Goal: Task Accomplishment & Management: Manage account settings

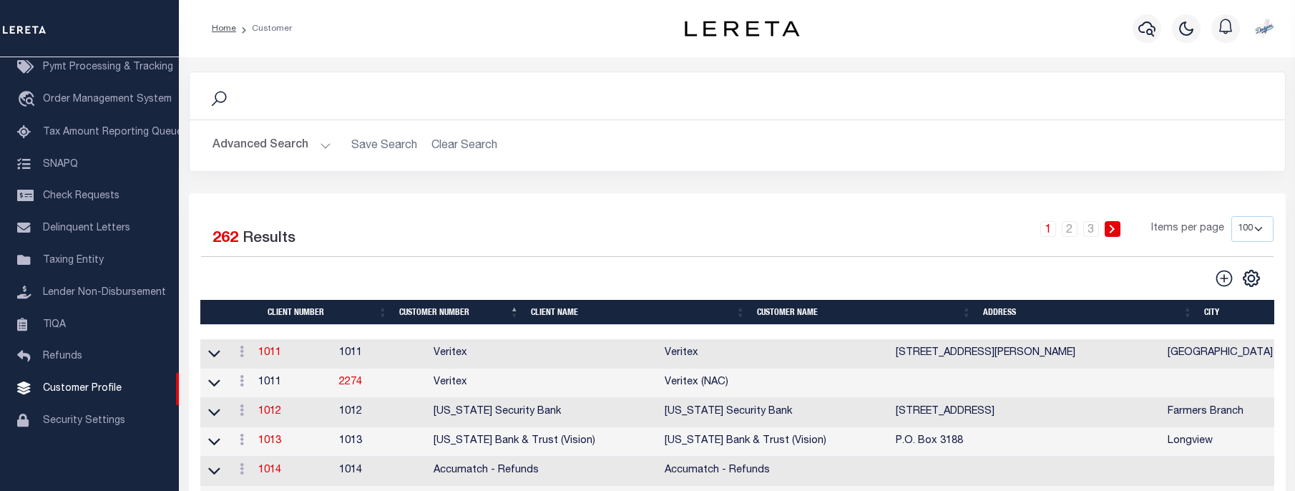
click at [265, 113] on div "Search" at bounding box center [737, 95] width 1095 height 47
click at [219, 97] on icon at bounding box center [219, 98] width 19 height 19
click at [233, 139] on button "Advanced Search" at bounding box center [271, 146] width 119 height 28
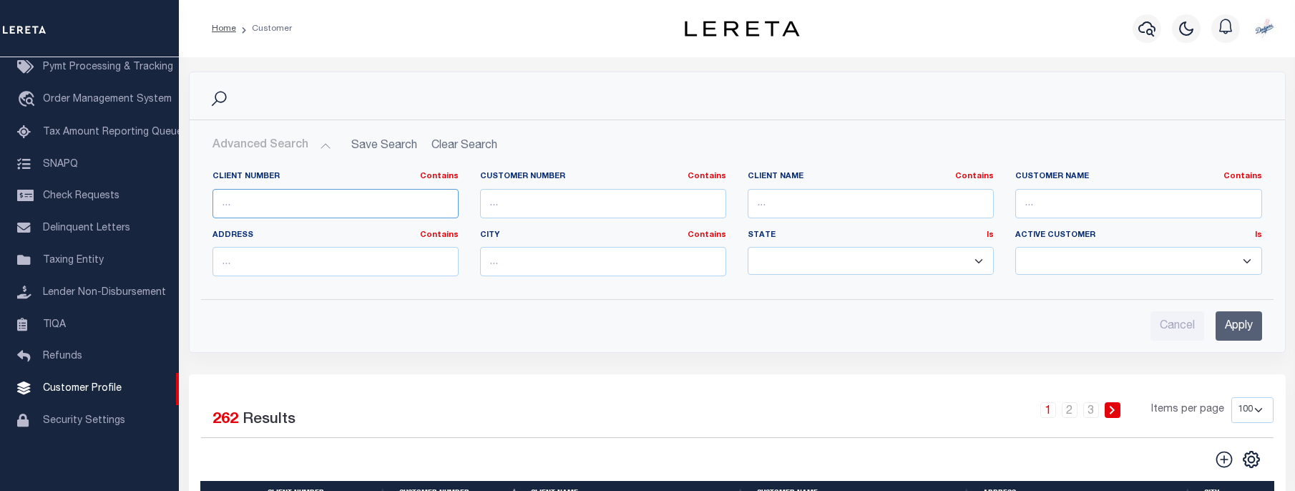
click at [242, 201] on input "text" at bounding box center [335, 203] width 246 height 29
type input "first"
drag, startPoint x: -9, startPoint y: 132, endPoint x: 33, endPoint y: 117, distance: 44.4
click at [212, 189] on input "first" at bounding box center [335, 203] width 246 height 29
click at [527, 197] on input "text" at bounding box center [603, 203] width 246 height 29
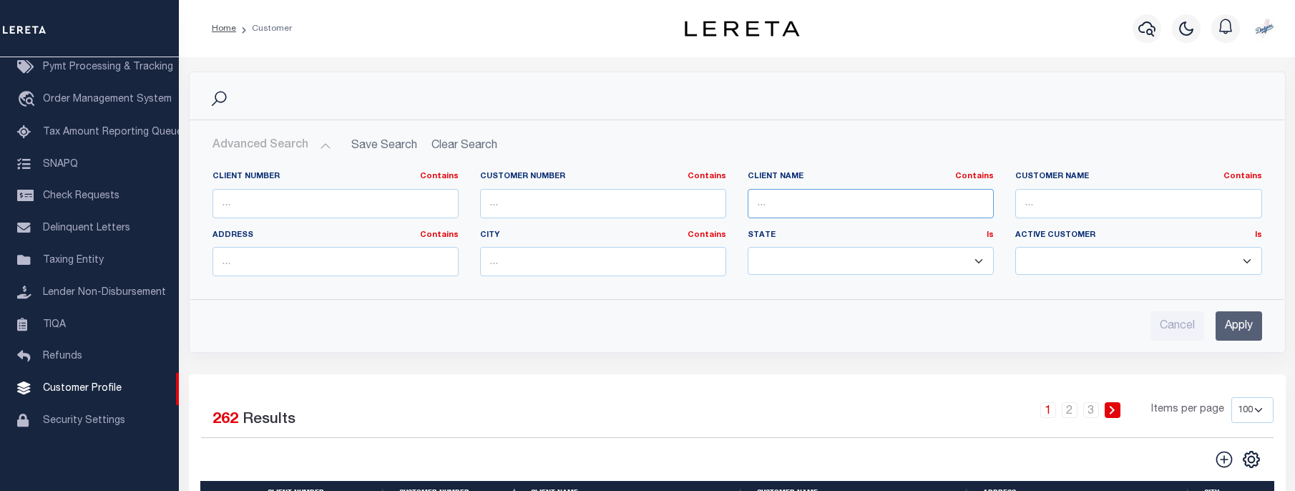
click at [822, 204] on input "text" at bounding box center [871, 203] width 246 height 29
type input "first"
click at [1230, 330] on input "Apply" at bounding box center [1238, 325] width 47 height 29
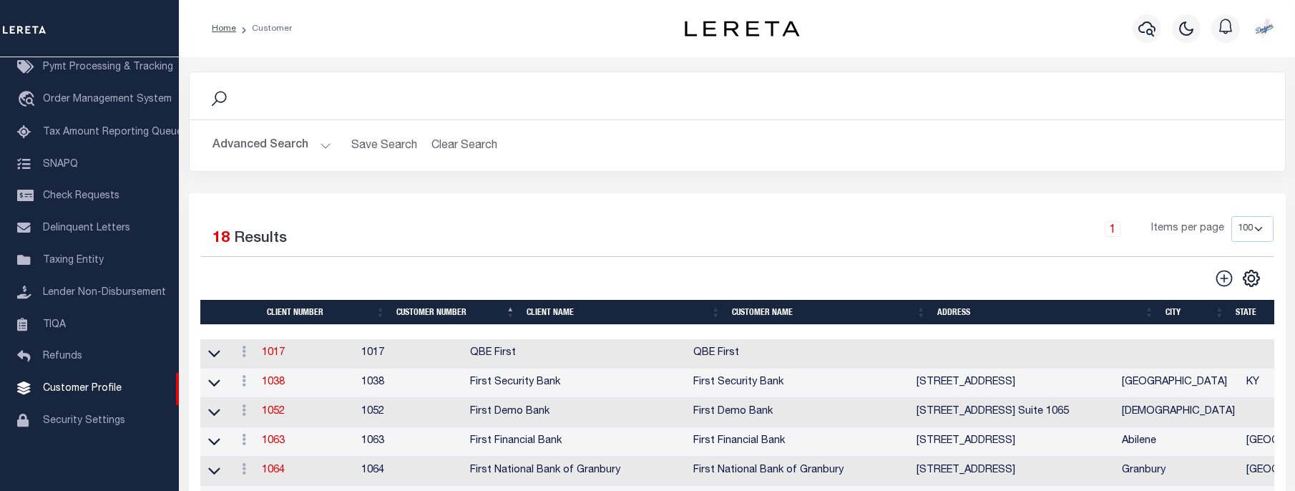
scroll to position [73, 0]
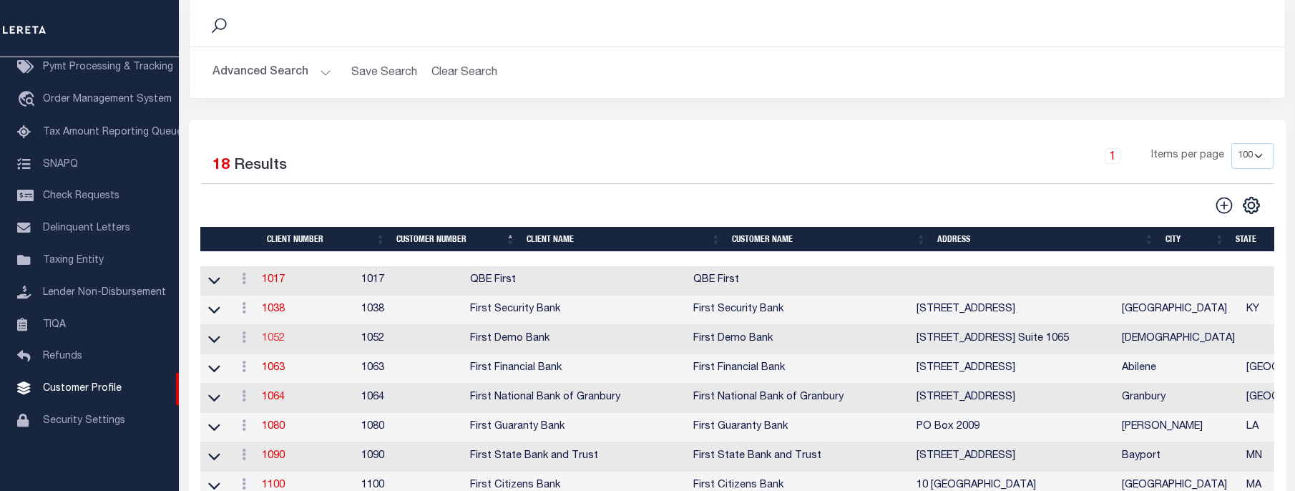
click at [276, 343] on link "1052" at bounding box center [273, 338] width 23 height 10
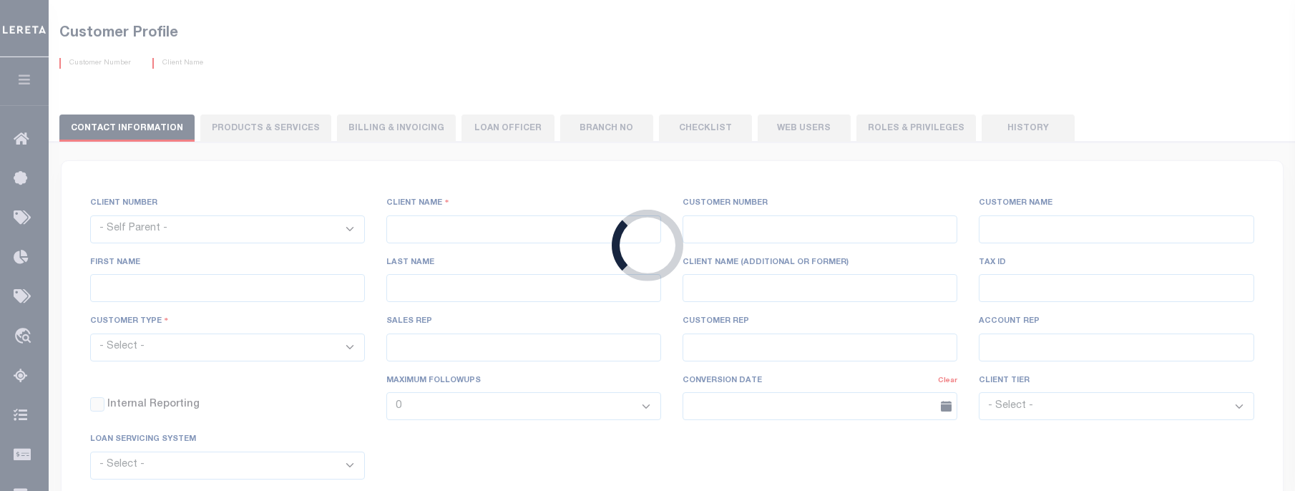
select select "1052"
type input "First Demo Bank"
type input "1052"
type input "First Demo Bank"
select select "Mixed Portfolio"
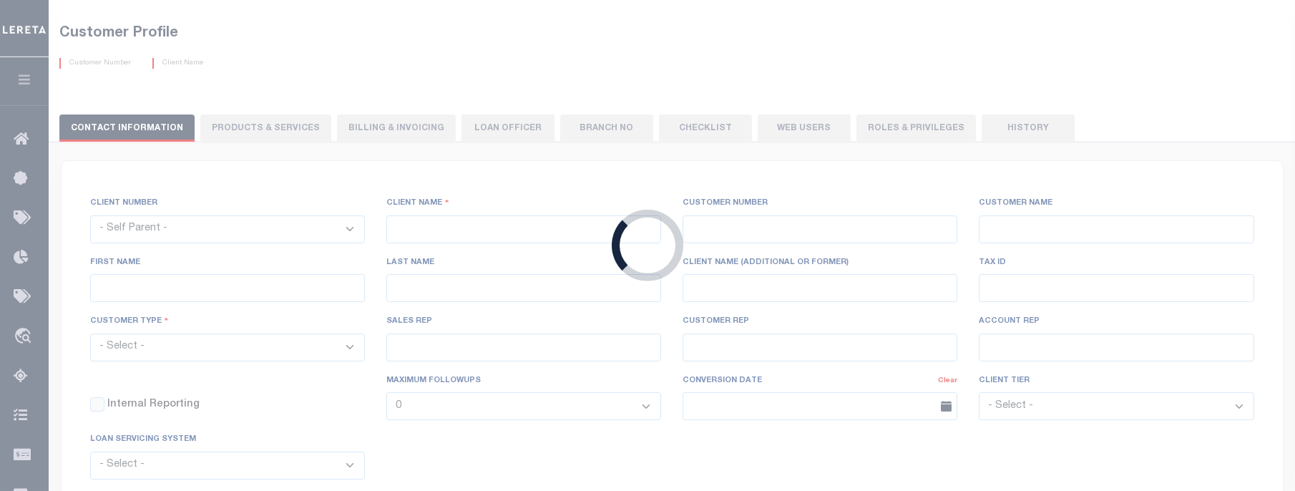
type input "[PERSON_NAME]"
type input "[DATE]"
select select "Tier 1"
checkbox input "true"
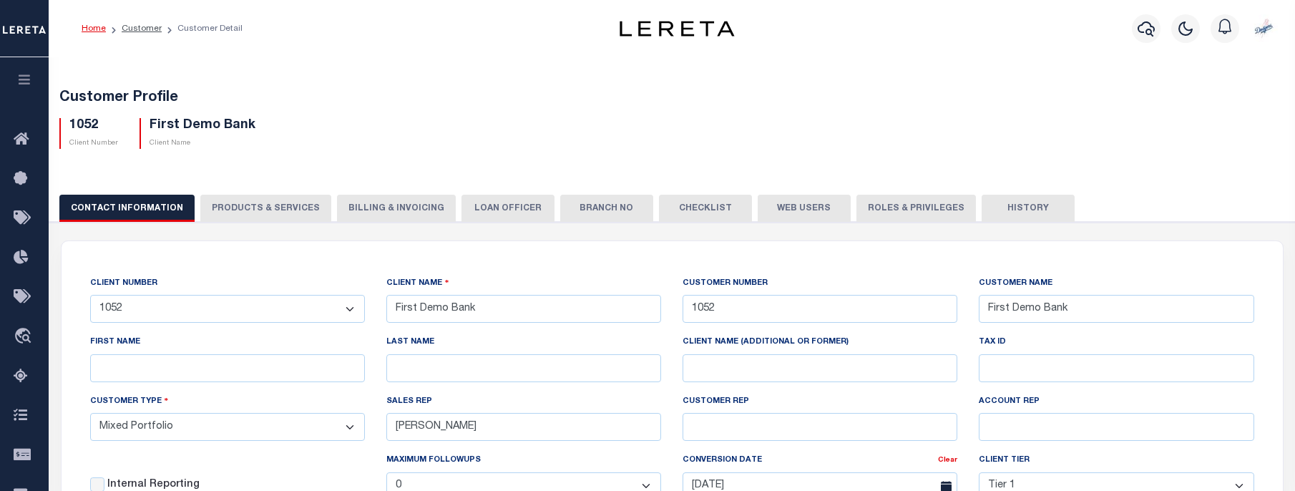
click at [801, 212] on button "Web Users" at bounding box center [804, 208] width 93 height 27
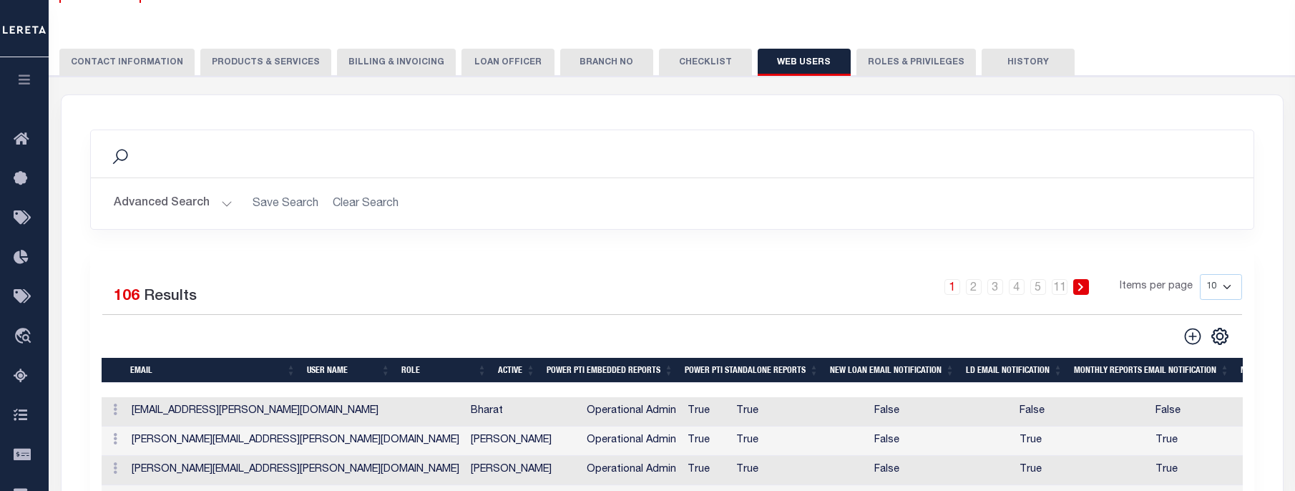
scroll to position [219, 0]
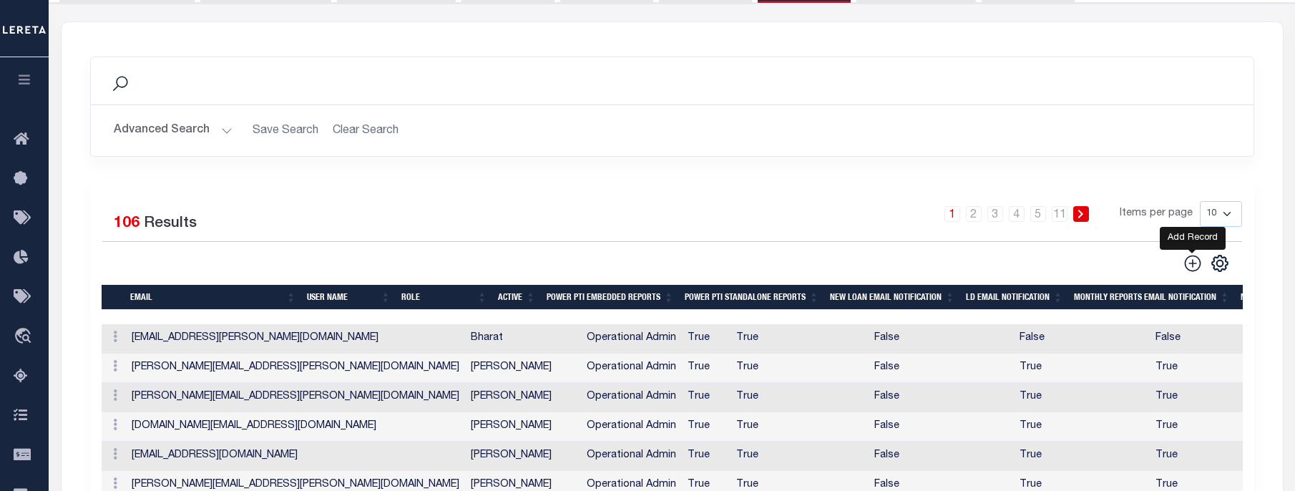
click at [1198, 268] on icon at bounding box center [1192, 263] width 19 height 19
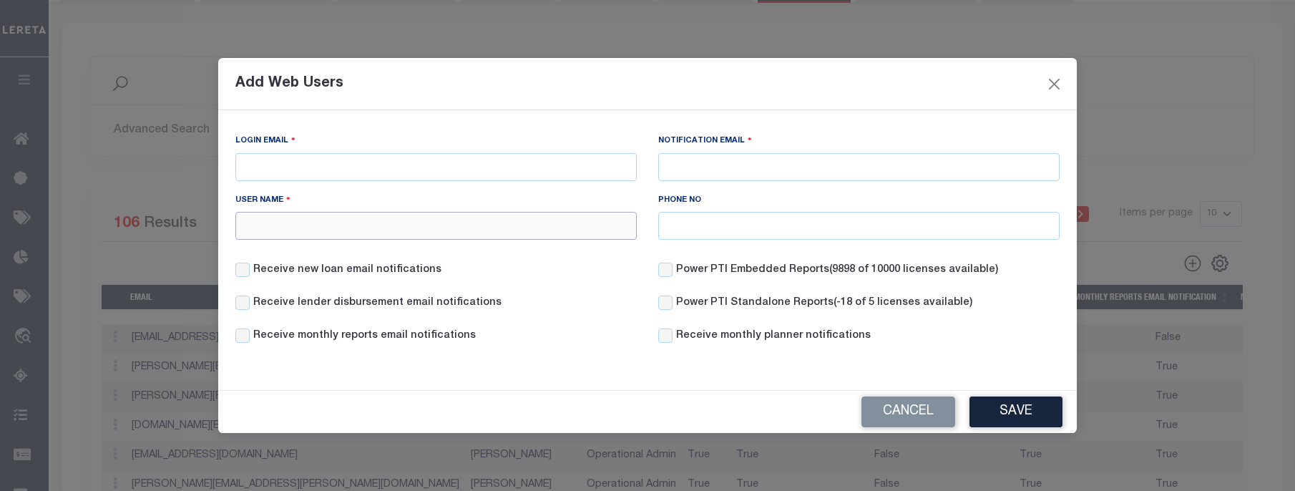
click at [336, 224] on input "User Name" at bounding box center [435, 226] width 401 height 28
click at [472, 169] on input "Login Email" at bounding box center [435, 167] width 401 height 28
paste input "[PERSON_NAME][EMAIL_ADDRESS][DOMAIN_NAME]"
type input "[PERSON_NAME][EMAIL_ADDRESS][DOMAIN_NAME]"
click at [273, 220] on input "User Name" at bounding box center [435, 226] width 401 height 28
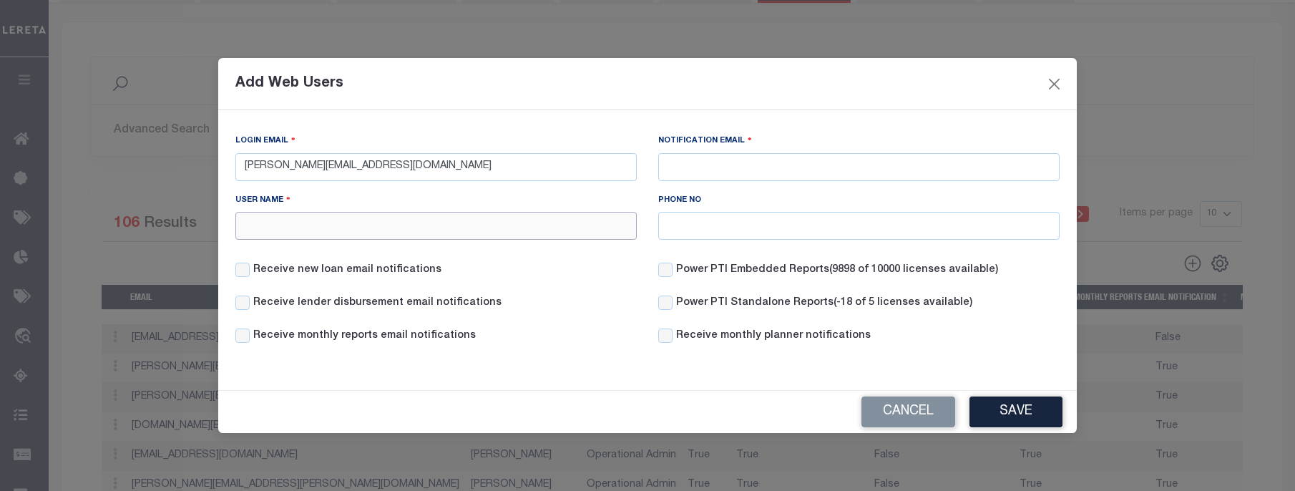
click at [273, 220] on input "User Name" at bounding box center [435, 226] width 401 height 28
drag, startPoint x: 331, startPoint y: 165, endPoint x: 191, endPoint y: 170, distance: 140.3
click at [235, 170] on input "[PERSON_NAME][EMAIL_ADDRESS][DOMAIN_NAME]" at bounding box center [435, 167] width 401 height 28
click at [316, 230] on input "User Name" at bounding box center [435, 226] width 401 height 28
paste input "[PERSON_NAME].ByrnesTest"
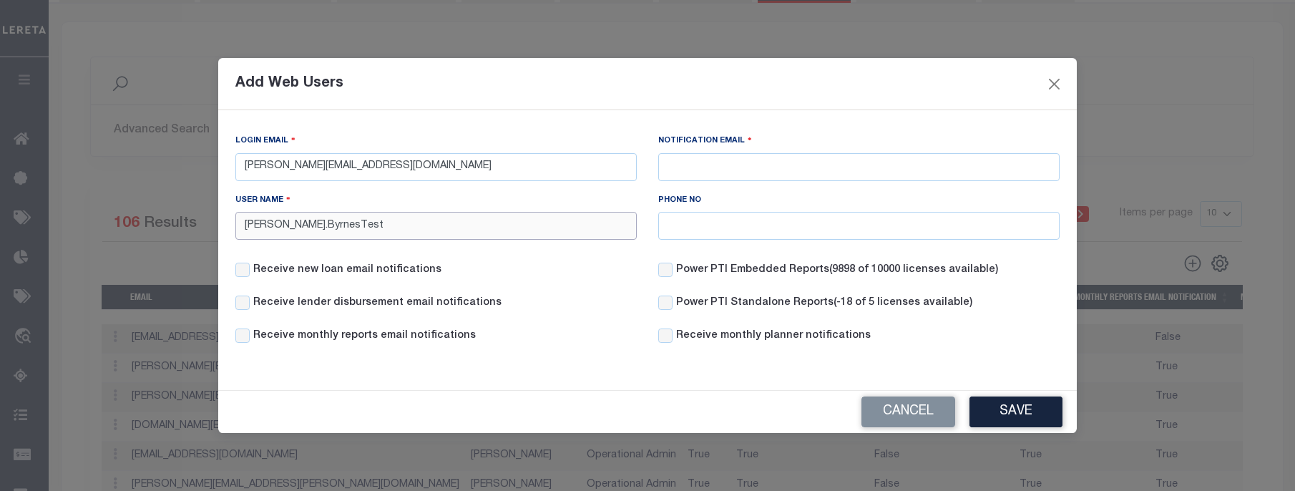
click at [278, 228] on input "[PERSON_NAME].ByrnesTest" at bounding box center [435, 226] width 401 height 28
type input "[PERSON_NAME]"
click at [730, 169] on input "Notification Email" at bounding box center [858, 167] width 401 height 28
drag, startPoint x: 507, startPoint y: 180, endPoint x: 4, endPoint y: 99, distance: 509.5
click at [218, 110] on div "Login Email [PERSON_NAME][EMAIL_ADDRESS][DOMAIN_NAME] Notification Email User N…" at bounding box center [647, 244] width 858 height 268
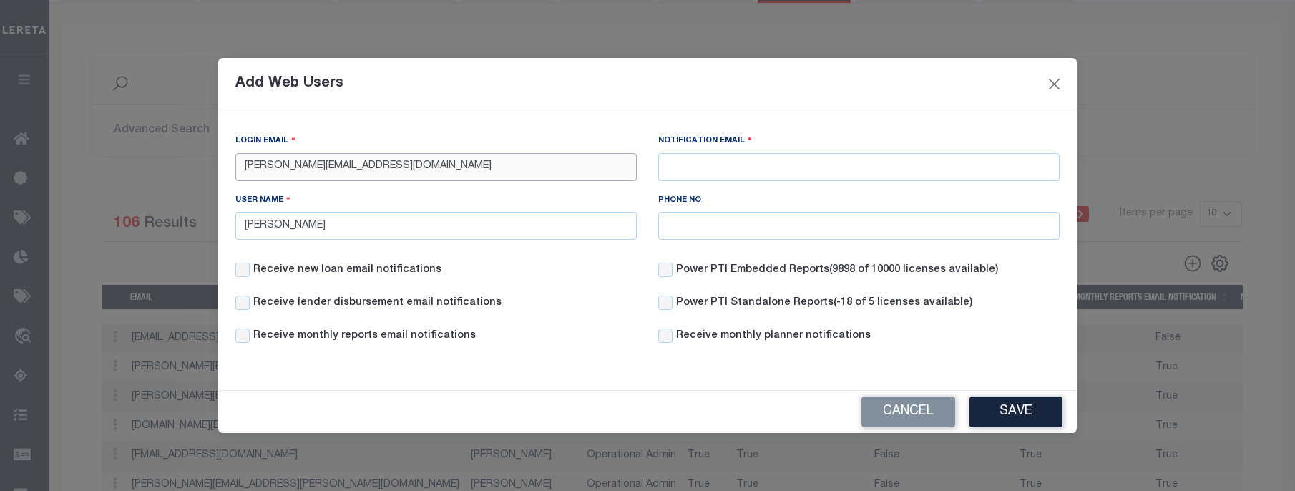
click at [429, 165] on input "[PERSON_NAME][EMAIL_ADDRESS][DOMAIN_NAME]" at bounding box center [435, 167] width 401 height 28
click at [706, 158] on input "Notification Email" at bounding box center [858, 167] width 401 height 28
paste input "[EMAIL_ADDRESS][DOMAIN_NAME]"
type input "[EMAIL_ADDRESS][DOMAIN_NAME]"
click at [1042, 423] on button "Save" at bounding box center [1015, 411] width 93 height 31
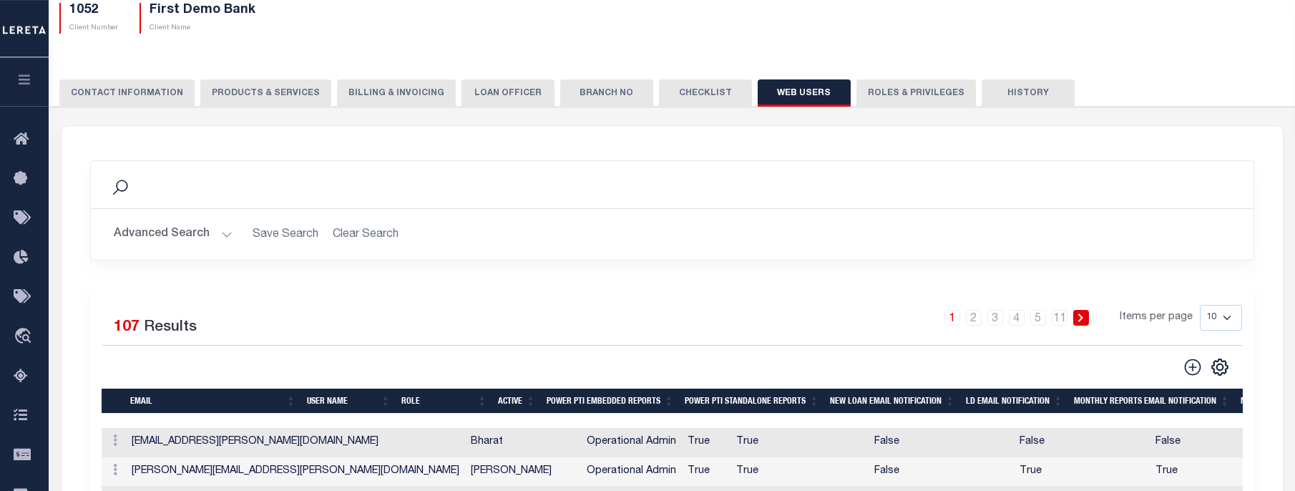
scroll to position [73, 0]
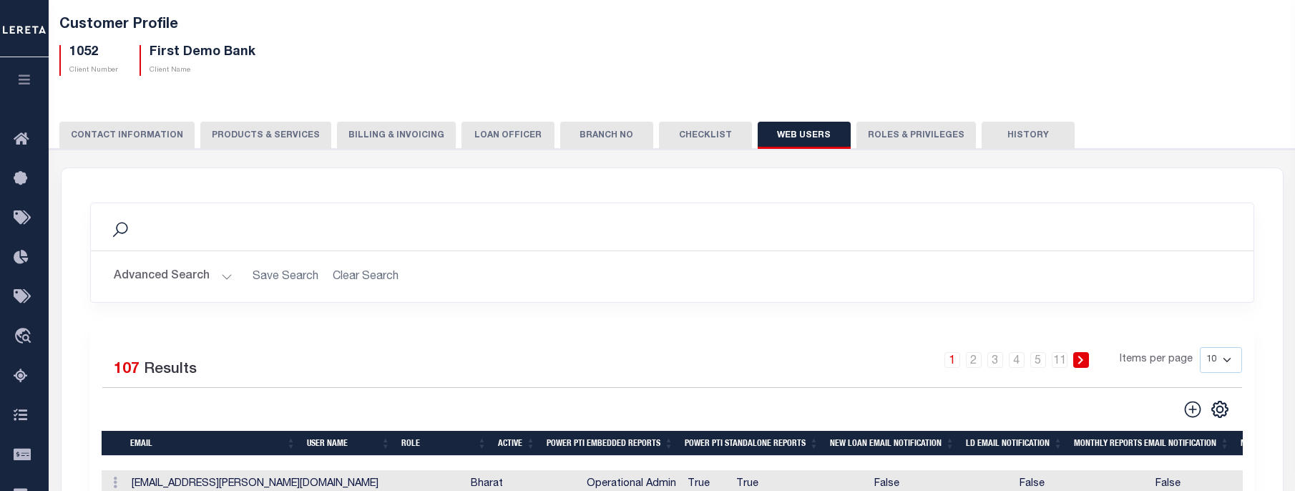
click at [144, 225] on div "Search" at bounding box center [672, 227] width 1140 height 24
click at [127, 228] on icon at bounding box center [119, 229] width 15 height 15
click at [142, 273] on button "Advanced Search" at bounding box center [173, 277] width 119 height 28
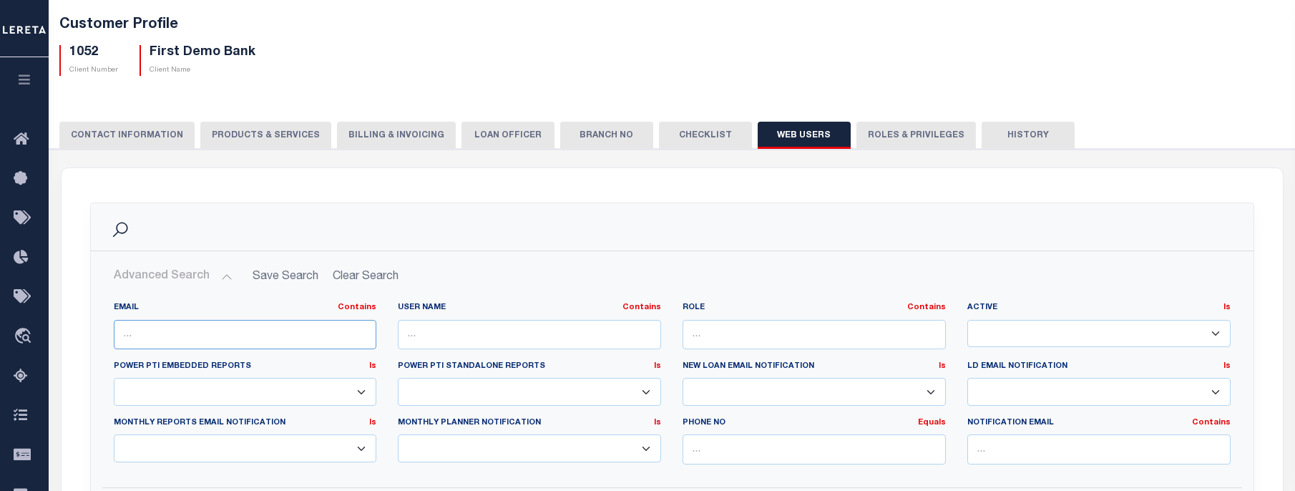
click at [155, 337] on input "text" at bounding box center [245, 334] width 263 height 29
click at [486, 341] on input "text" at bounding box center [529, 334] width 263 height 29
type input "[PERSON_NAME]"
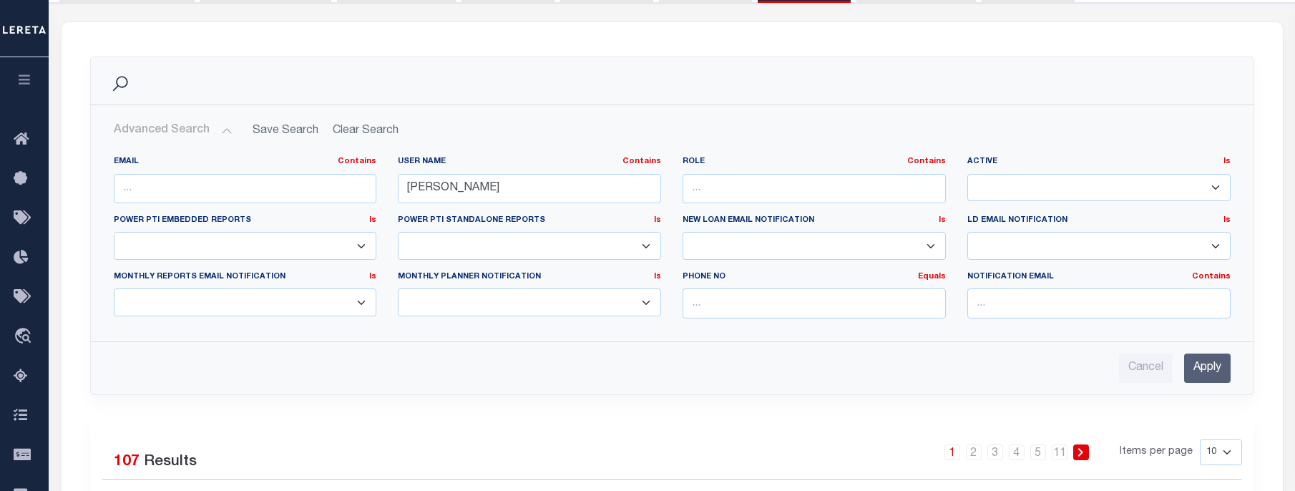
click at [1208, 364] on input "Apply" at bounding box center [1207, 367] width 47 height 29
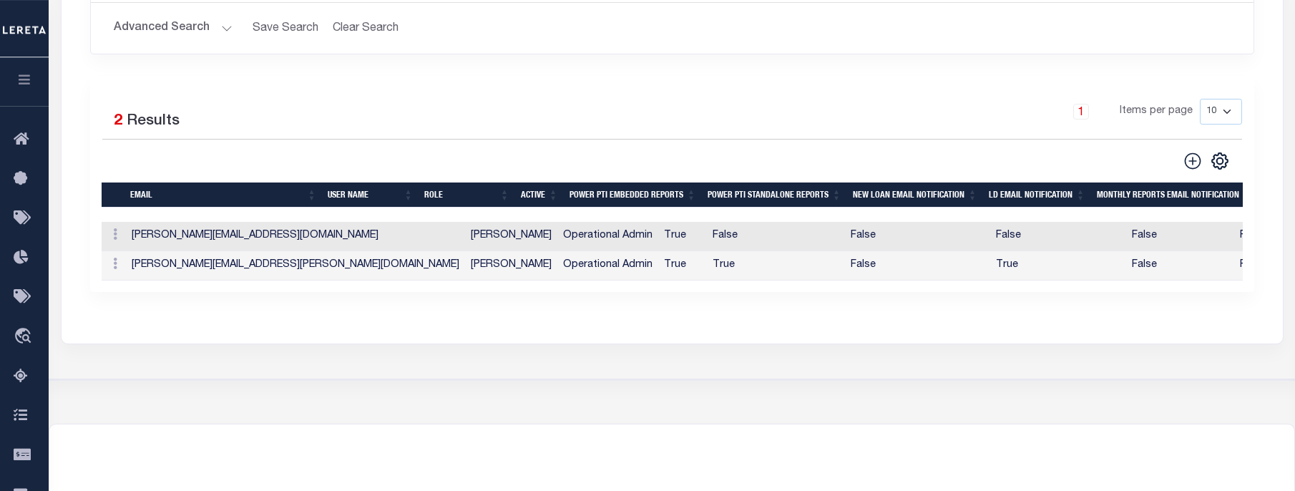
scroll to position [365, 0]
